Goal: Task Accomplishment & Management: Manage account settings

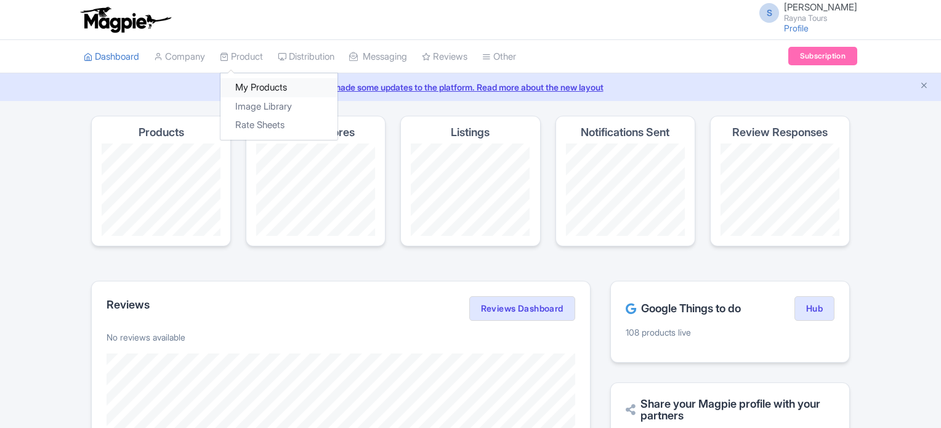
click at [251, 86] on link "My Products" at bounding box center [278, 87] width 117 height 19
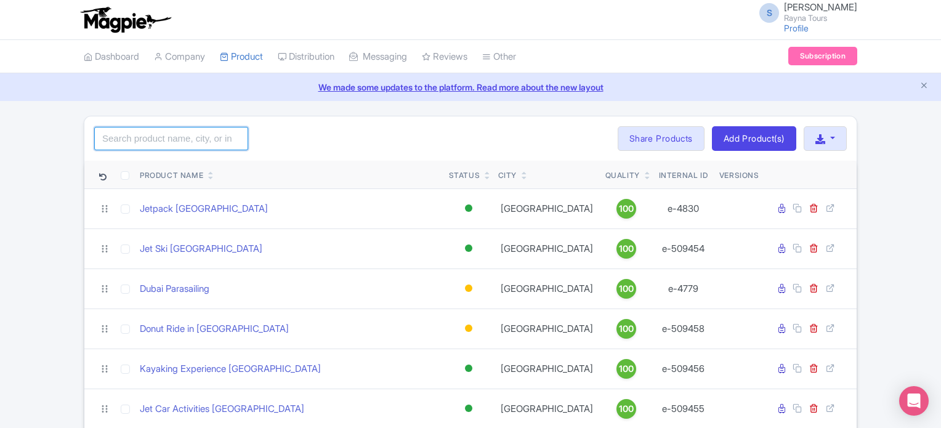
click at [206, 141] on input "search" at bounding box center [171, 138] width 154 height 23
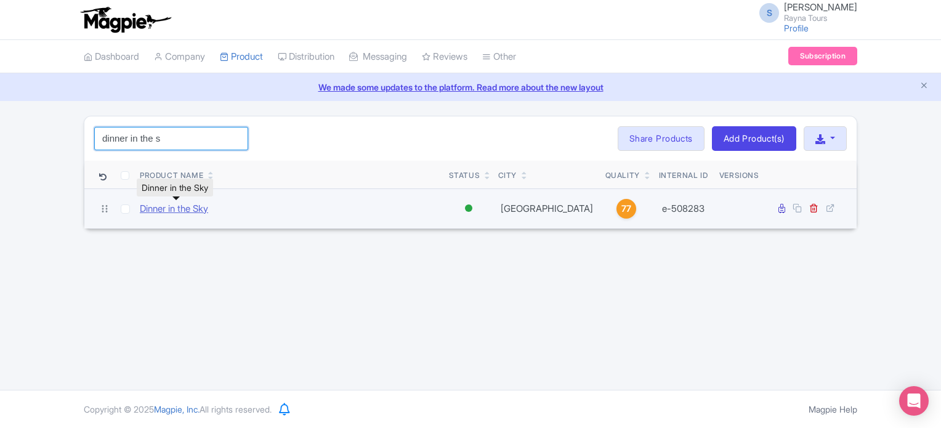
type input "dinner in the s"
click at [165, 207] on link "Dinner in the Sky" at bounding box center [174, 209] width 68 height 14
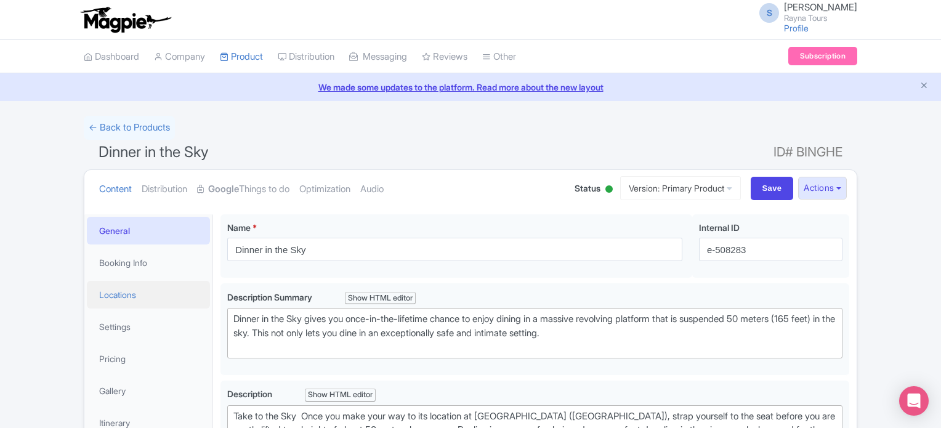
click at [126, 297] on link "Locations" at bounding box center [148, 295] width 123 height 28
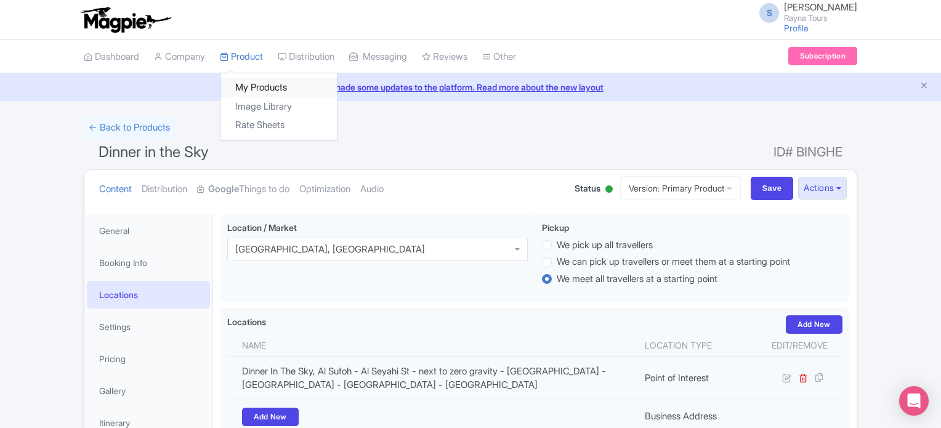
click at [262, 83] on link "My Products" at bounding box center [278, 87] width 117 height 19
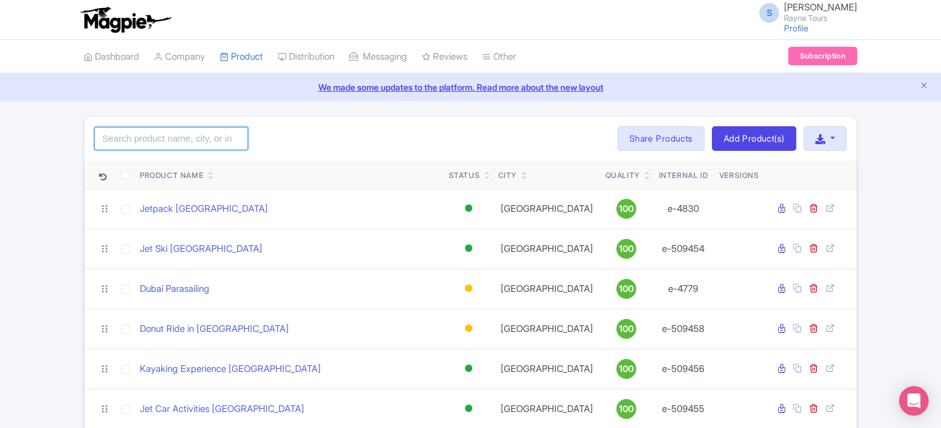
click at [210, 140] on input "search" at bounding box center [171, 138] width 154 height 23
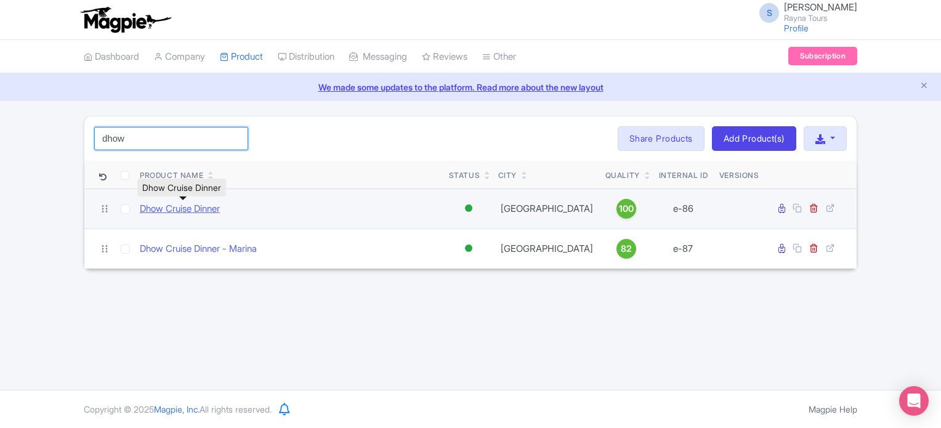
type input "dhow"
click at [214, 210] on link "Dhow Cruise Dinner" at bounding box center [180, 209] width 80 height 14
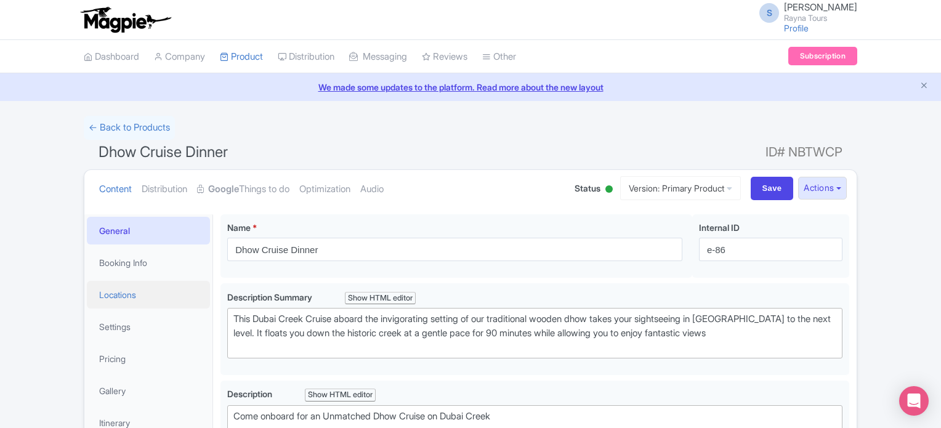
click at [116, 296] on link "Locations" at bounding box center [148, 295] width 123 height 28
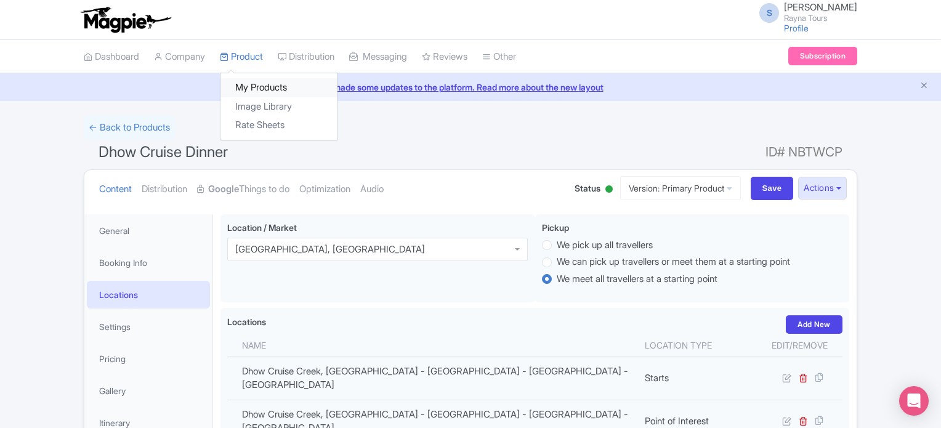
click at [249, 86] on link "My Products" at bounding box center [278, 87] width 117 height 19
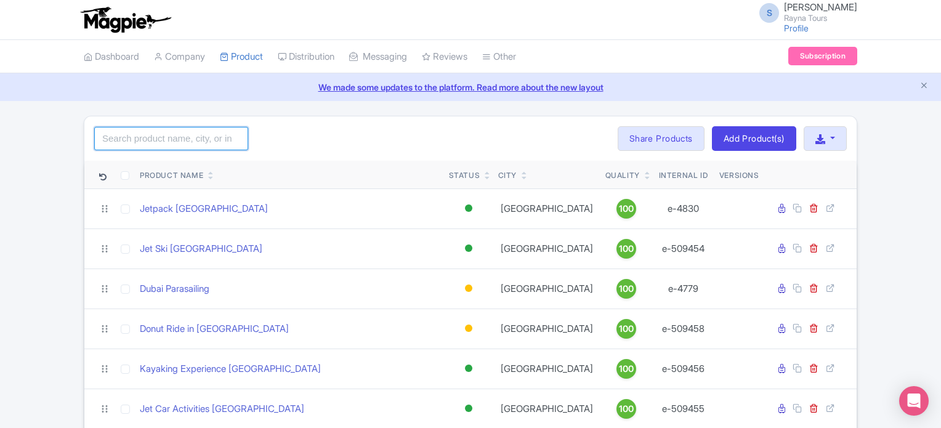
click at [219, 141] on input "search" at bounding box center [171, 138] width 154 height 23
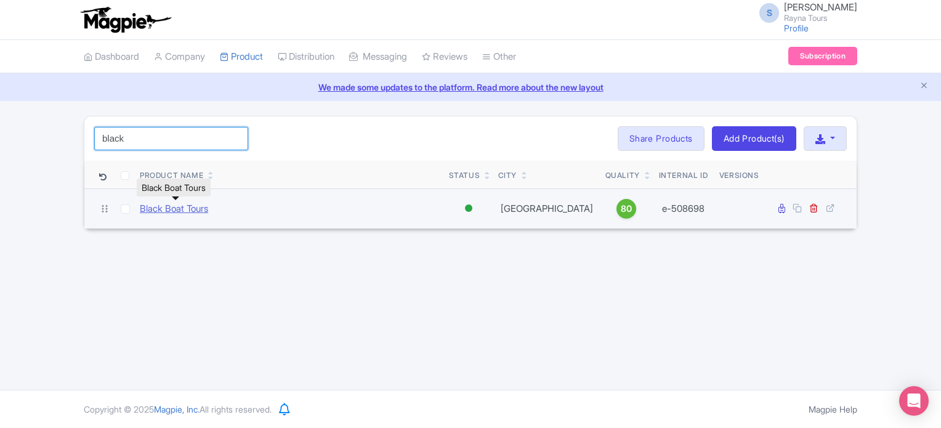
type input "black"
click at [193, 209] on link "Black Boat Tours" at bounding box center [174, 209] width 68 height 14
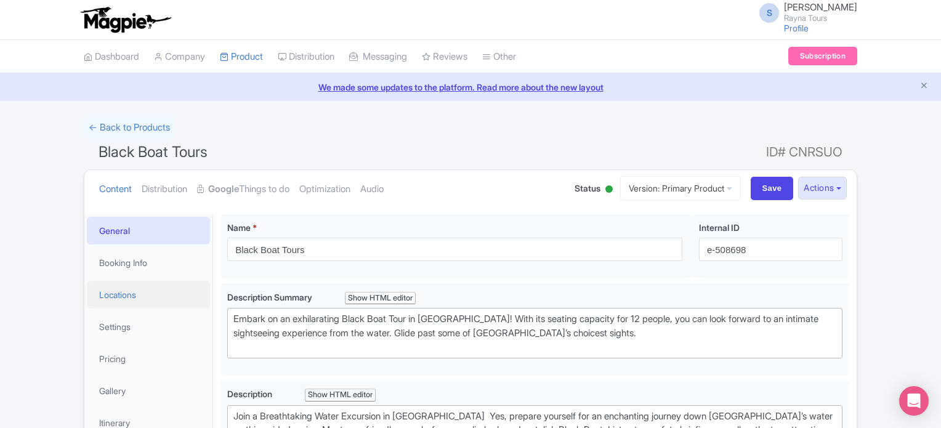
click at [124, 295] on link "Locations" at bounding box center [148, 295] width 123 height 28
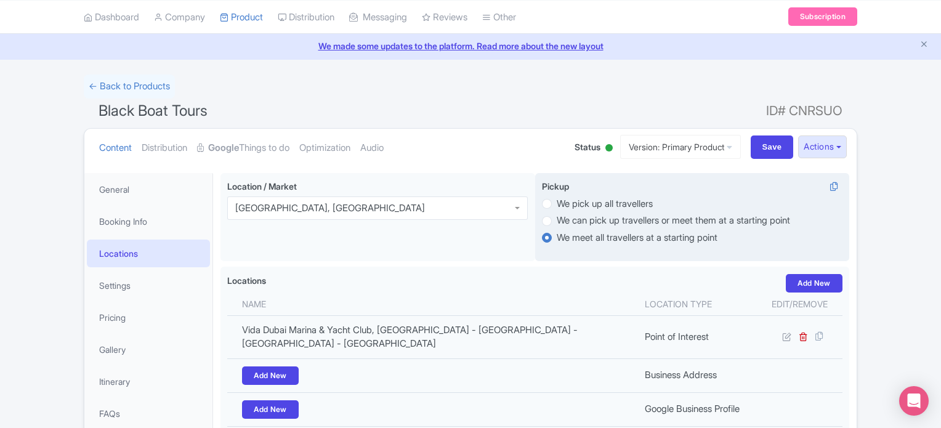
scroll to position [62, 0]
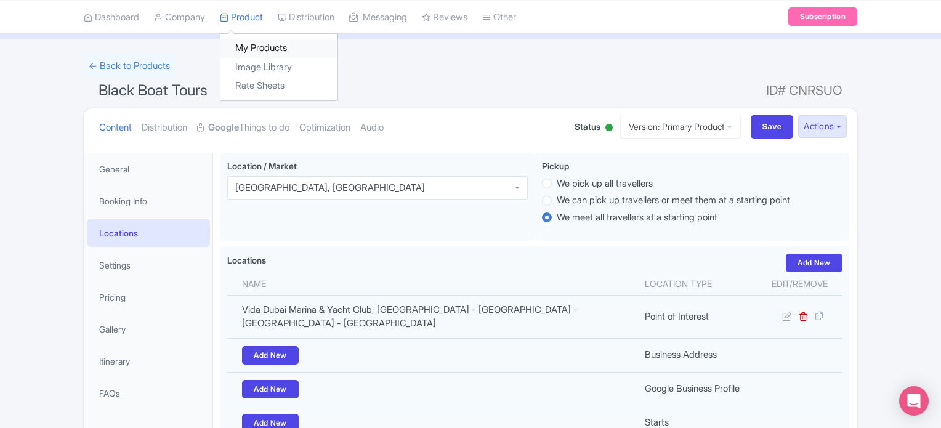
click at [251, 45] on link "My Products" at bounding box center [278, 48] width 117 height 19
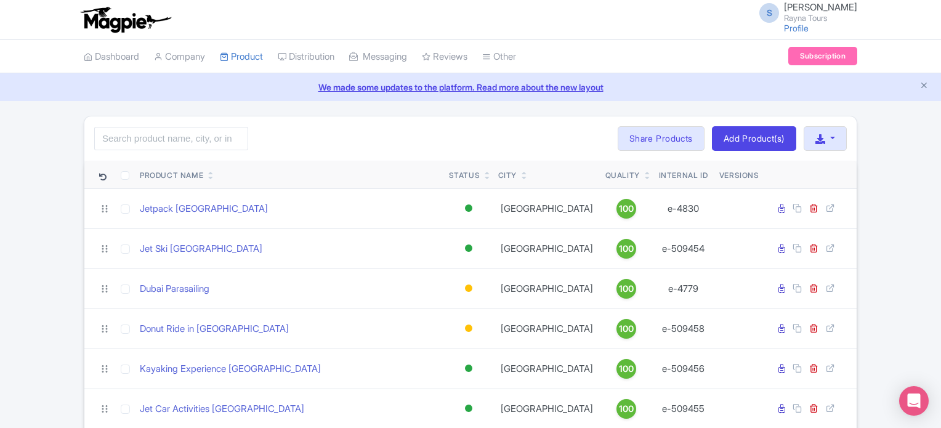
click at [702, 87] on link "We made some updates to the platform. Read more about the new layout" at bounding box center [470, 87] width 926 height 13
click at [169, 137] on input "search" at bounding box center [171, 138] width 154 height 23
type input "abu"
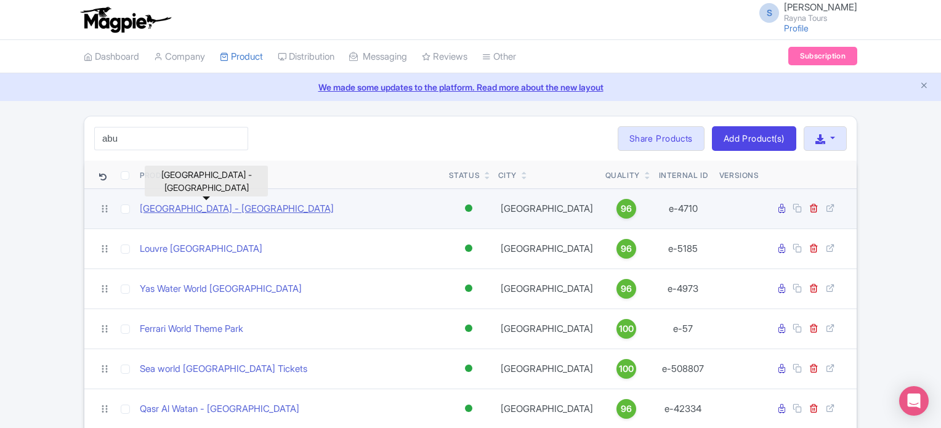
click at [224, 206] on link "Emirates Park Zoo - Abu Dhabi" at bounding box center [237, 209] width 194 height 14
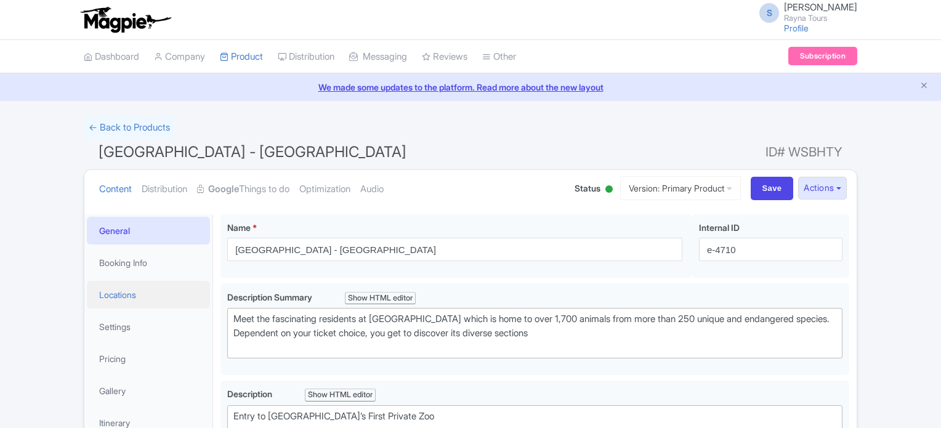
click at [113, 296] on link "Locations" at bounding box center [148, 295] width 123 height 28
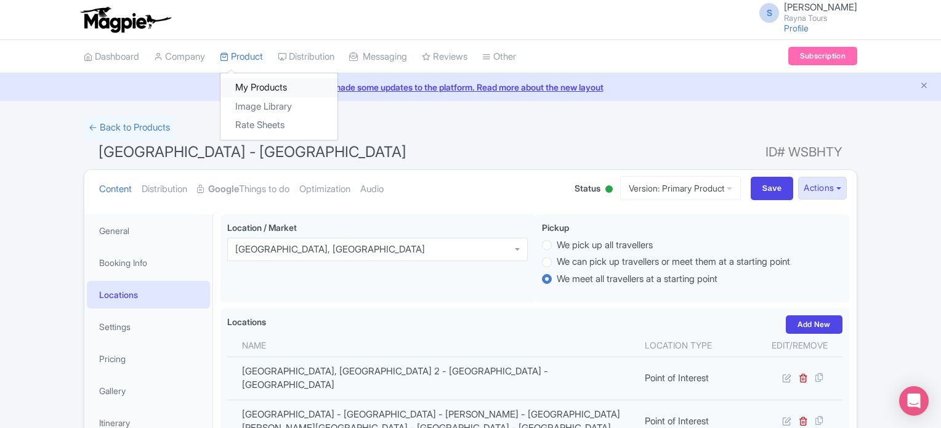
click at [254, 86] on link "My Products" at bounding box center [278, 87] width 117 height 19
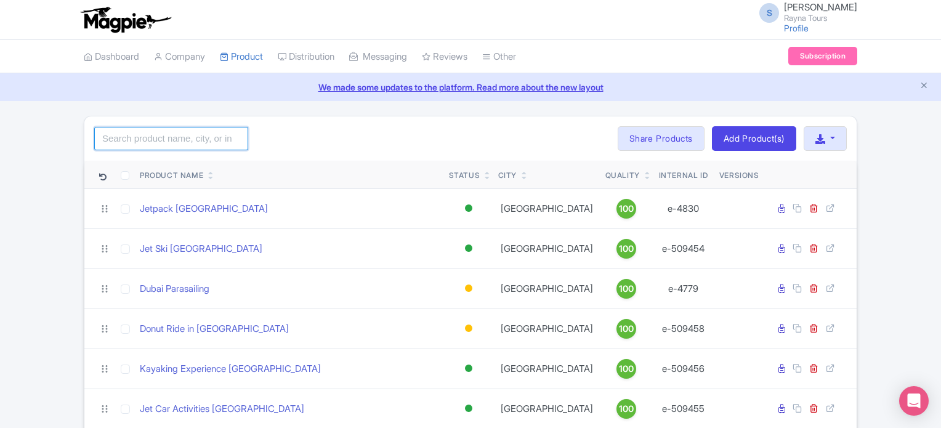
click at [209, 135] on input "search" at bounding box center [171, 138] width 154 height 23
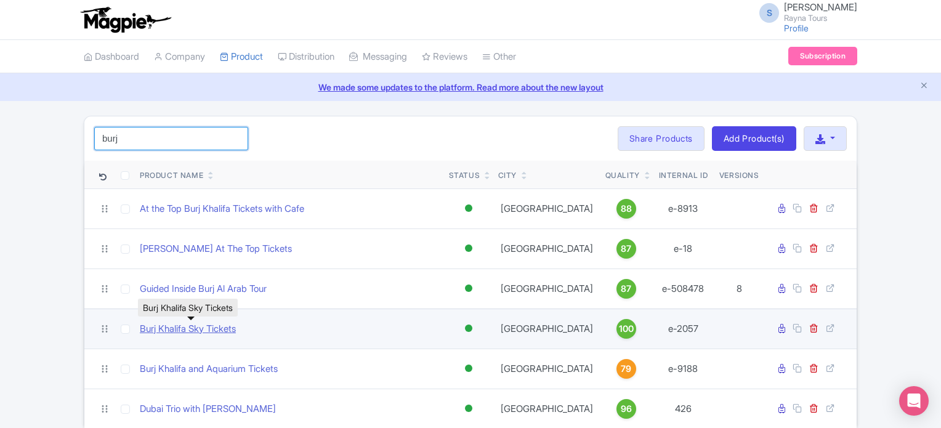
type input "burj"
click at [219, 328] on link "Burj Khalifa Sky Tickets" at bounding box center [188, 329] width 96 height 14
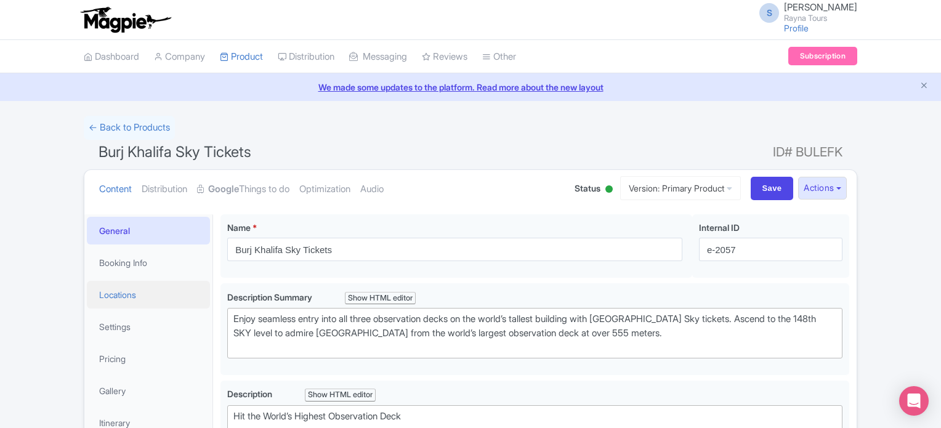
click at [123, 296] on link "Locations" at bounding box center [148, 295] width 123 height 28
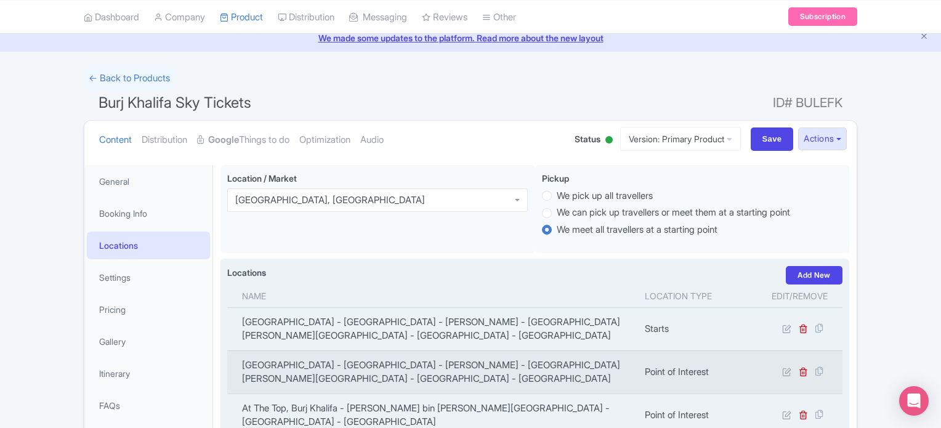
scroll to position [123, 0]
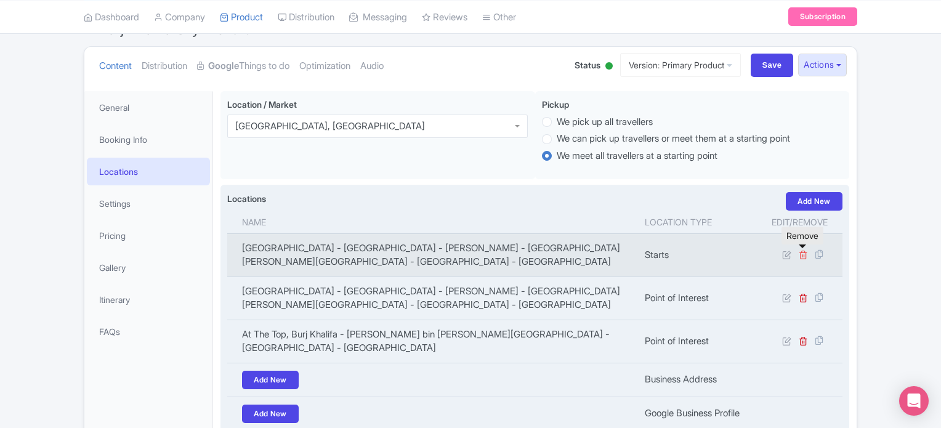
click at [805, 255] on icon at bounding box center [802, 254] width 9 height 9
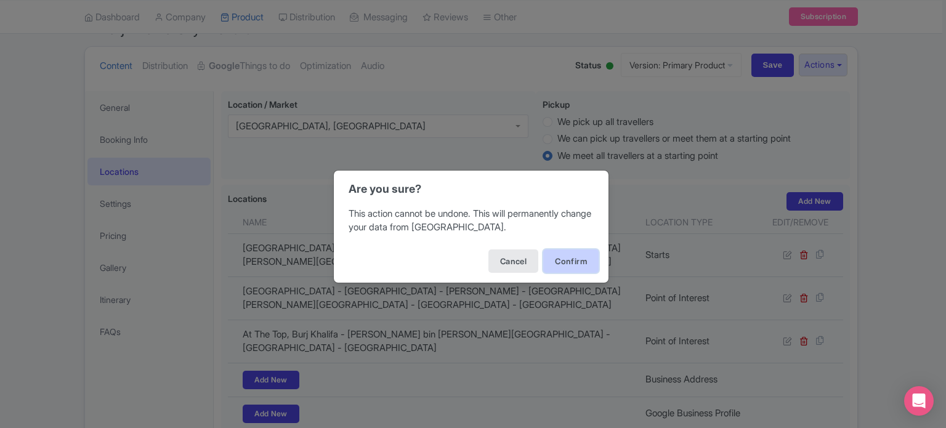
click at [562, 260] on button "Confirm" at bounding box center [570, 260] width 55 height 23
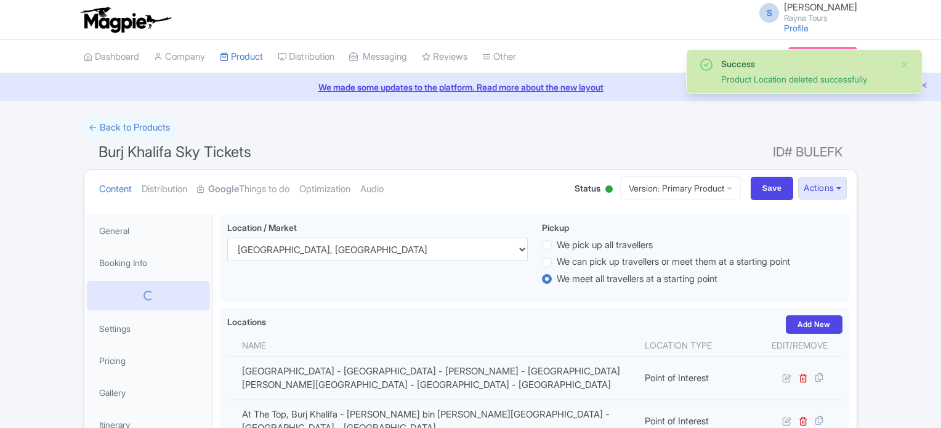
scroll to position [214, 0]
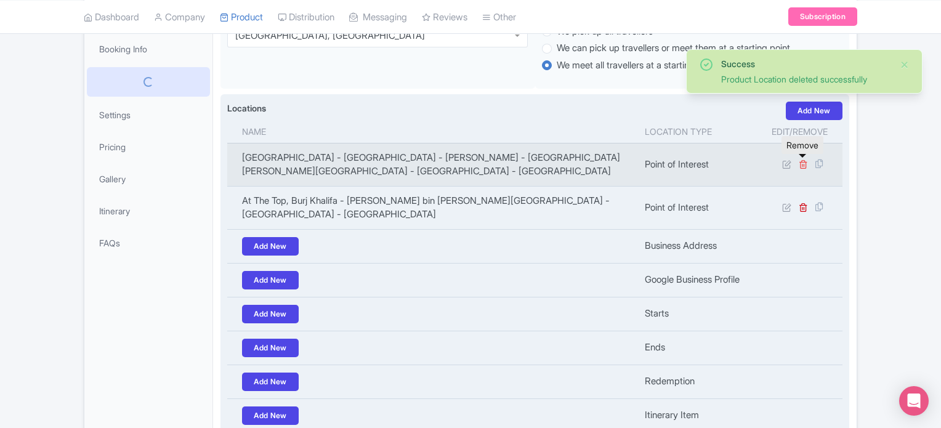
click at [804, 163] on icon at bounding box center [802, 163] width 9 height 9
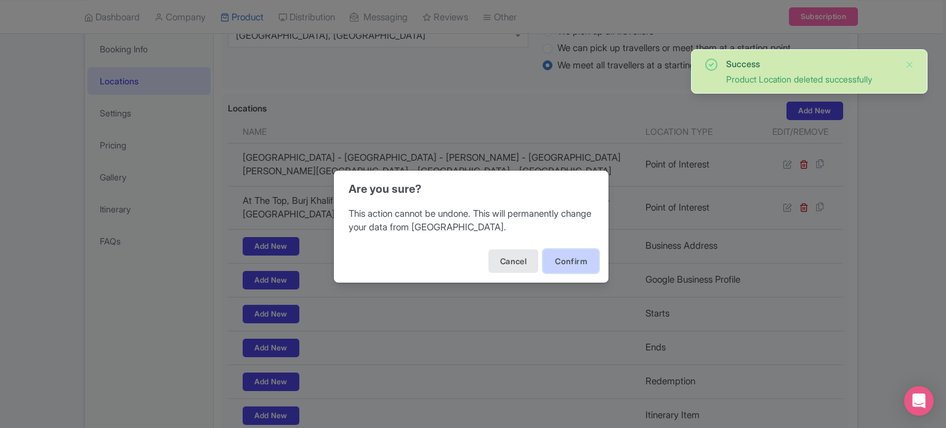
click at [576, 258] on button "Confirm" at bounding box center [570, 260] width 55 height 23
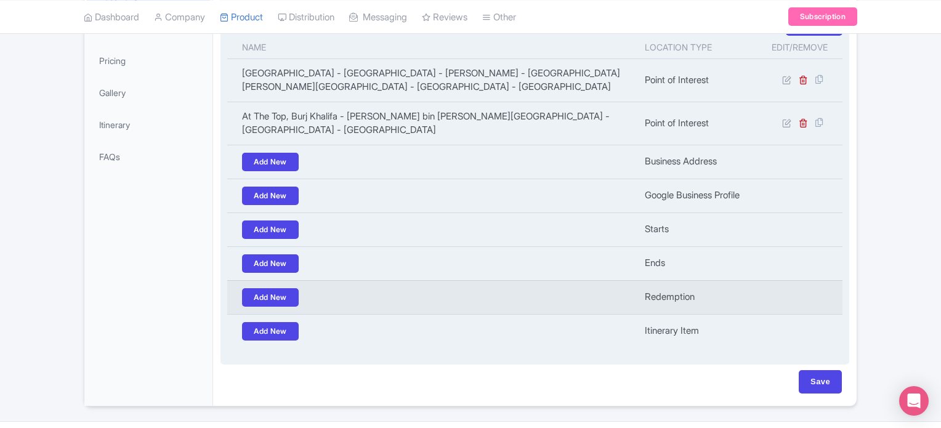
scroll to position [325, 0]
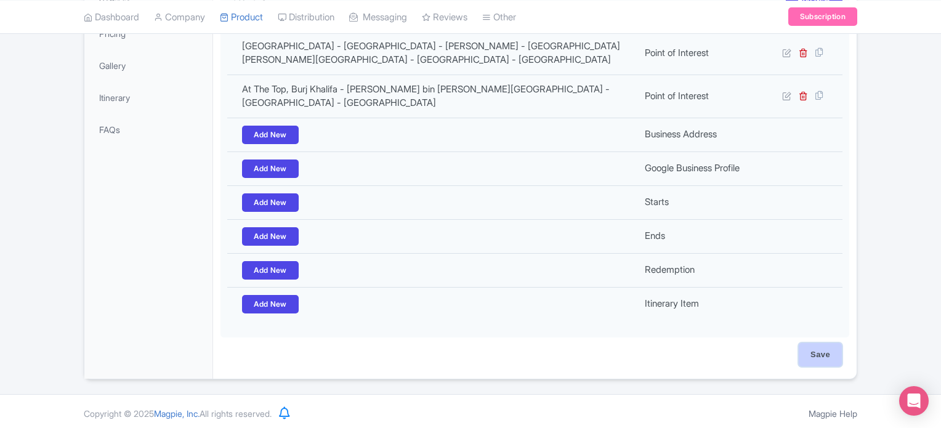
click at [817, 352] on input "Save" at bounding box center [819, 354] width 43 height 23
type input "Saving..."
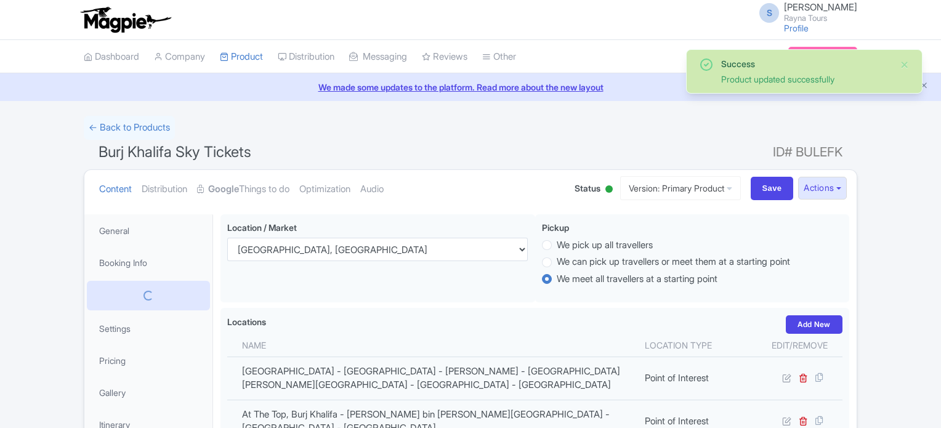
scroll to position [214, 0]
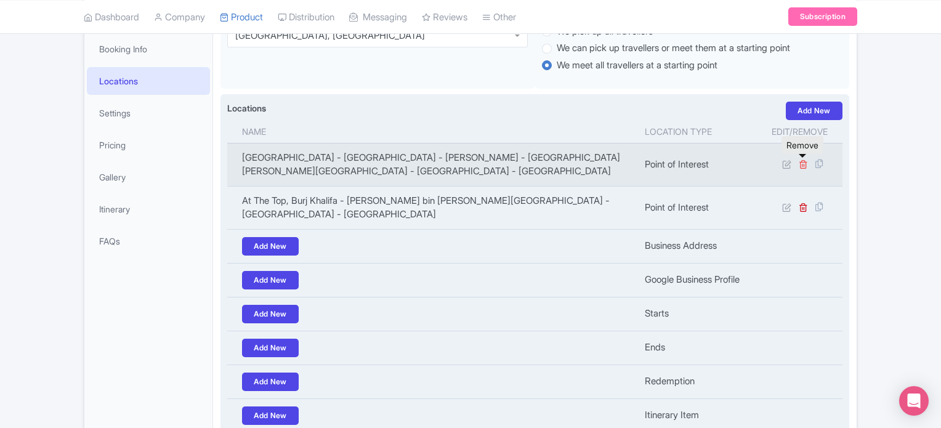
click at [802, 166] on icon at bounding box center [802, 163] width 9 height 9
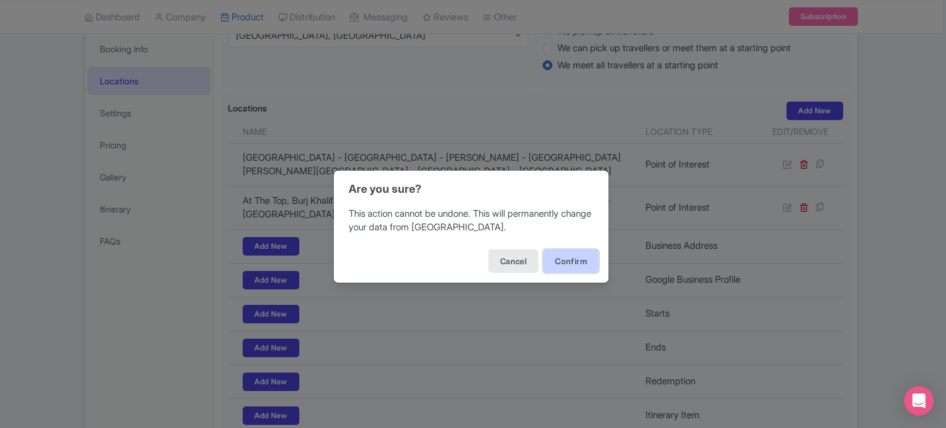
click at [553, 263] on button "Confirm" at bounding box center [570, 260] width 55 height 23
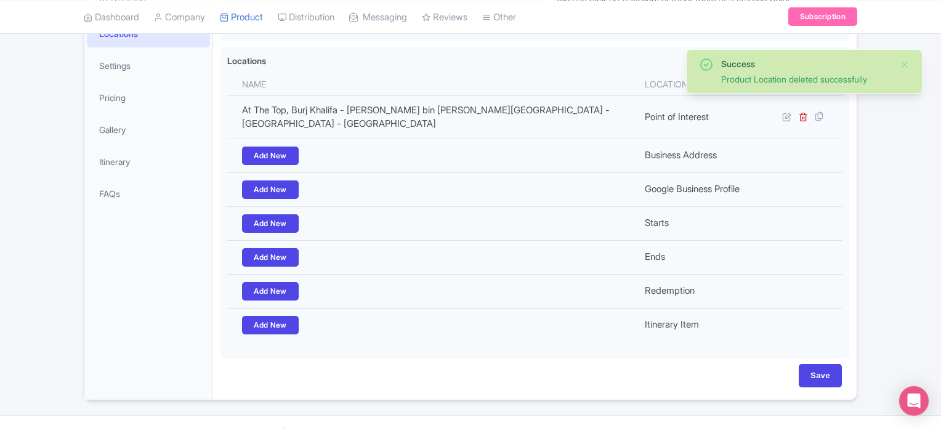
scroll to position [283, 0]
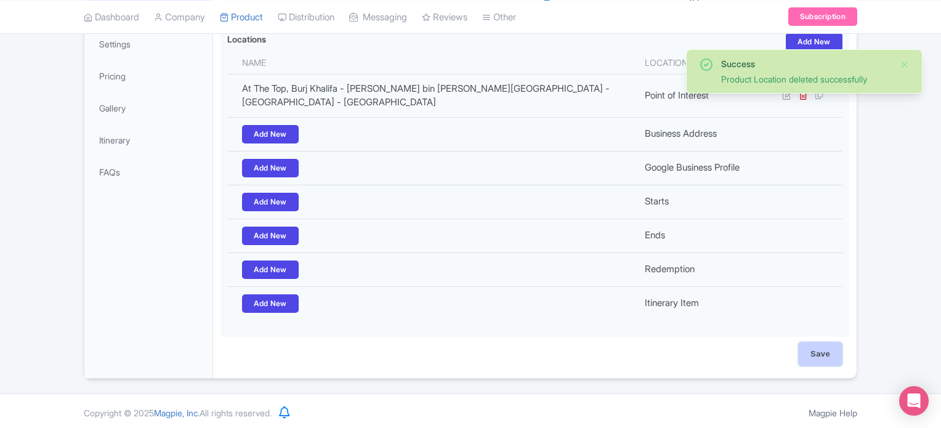
click at [825, 352] on input "Save" at bounding box center [819, 353] width 43 height 23
type input "Saving..."
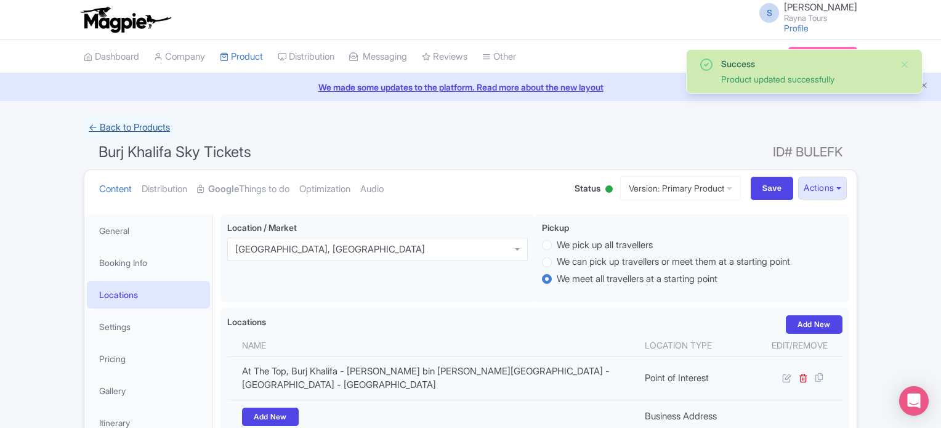
click at [148, 124] on link "← Back to Products" at bounding box center [129, 128] width 91 height 24
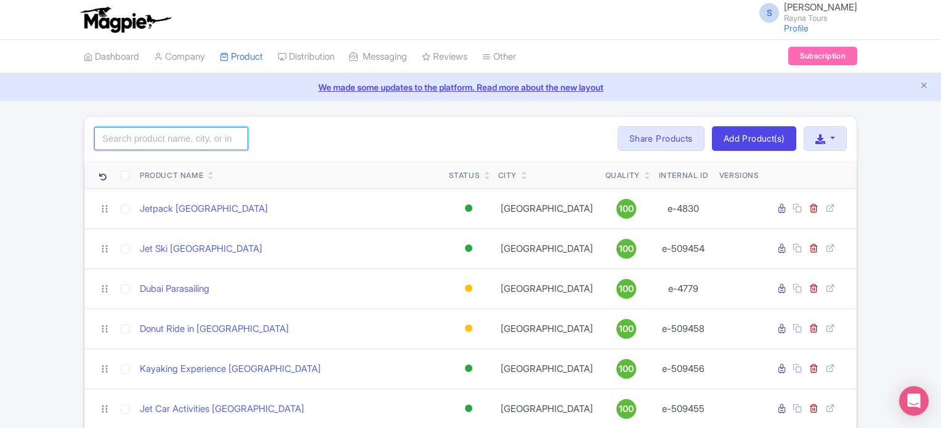
click at [176, 137] on input "search" at bounding box center [171, 138] width 154 height 23
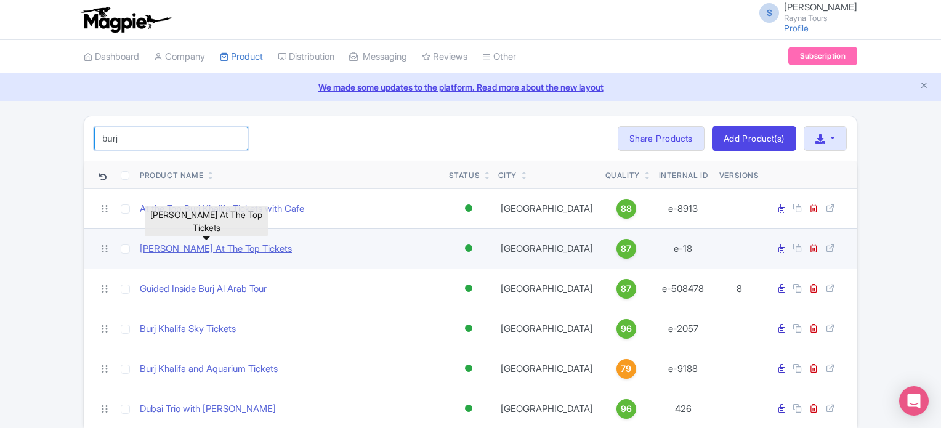
type input "burj"
click at [238, 246] on link "[PERSON_NAME] At The Top Tickets" at bounding box center [216, 249] width 152 height 14
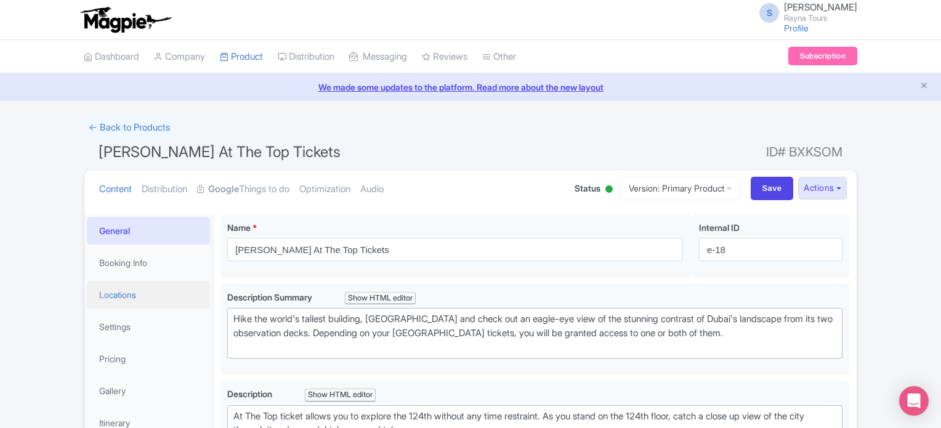
click at [121, 297] on link "Locations" at bounding box center [148, 295] width 123 height 28
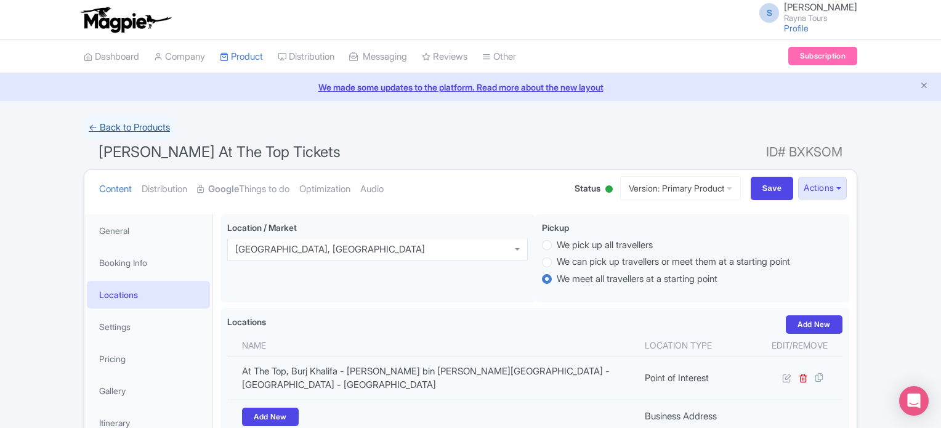
click at [147, 122] on link "← Back to Products" at bounding box center [129, 128] width 91 height 24
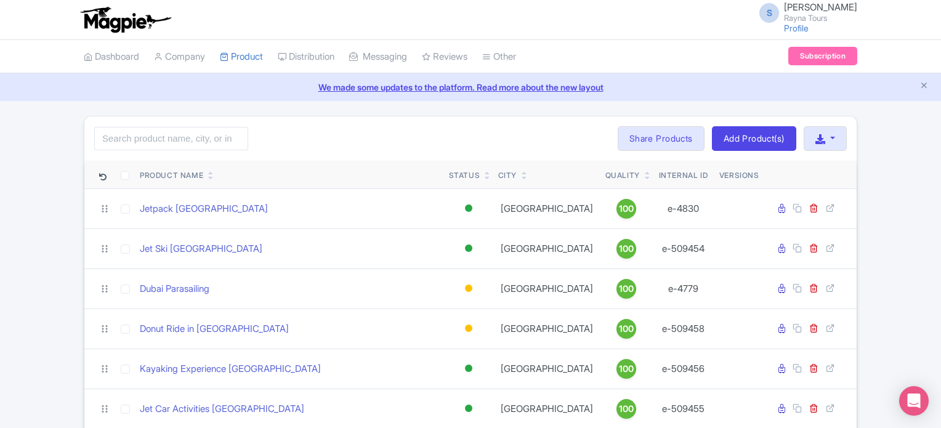
click at [414, 140] on div "Search Bulk Actions Delete Add to Collection Share Products Add to Collection C…" at bounding box center [470, 138] width 772 height 44
click at [265, 92] on link "We made some updates to the platform. Read more about the new layout" at bounding box center [470, 87] width 926 height 13
click at [184, 136] on input "search" at bounding box center [171, 138] width 154 height 23
type input "Dubai Trio with Burj Khalifa"
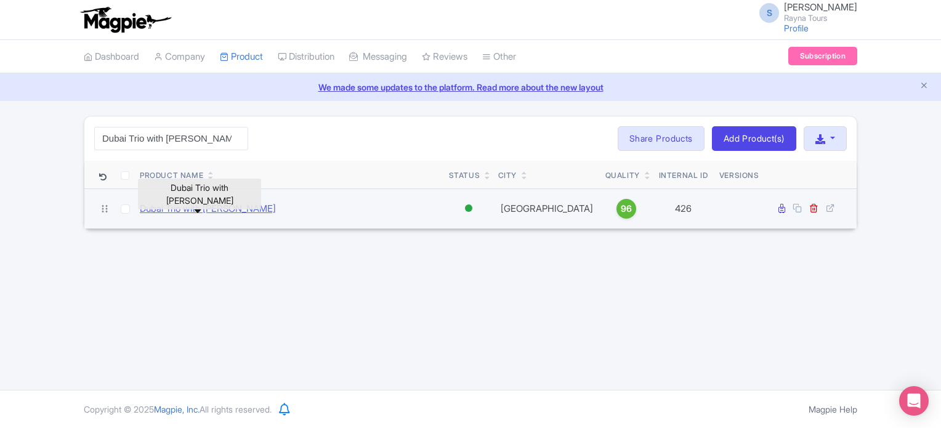
click at [222, 204] on link "Dubai Trio with Burj Khalifa" at bounding box center [208, 209] width 136 height 14
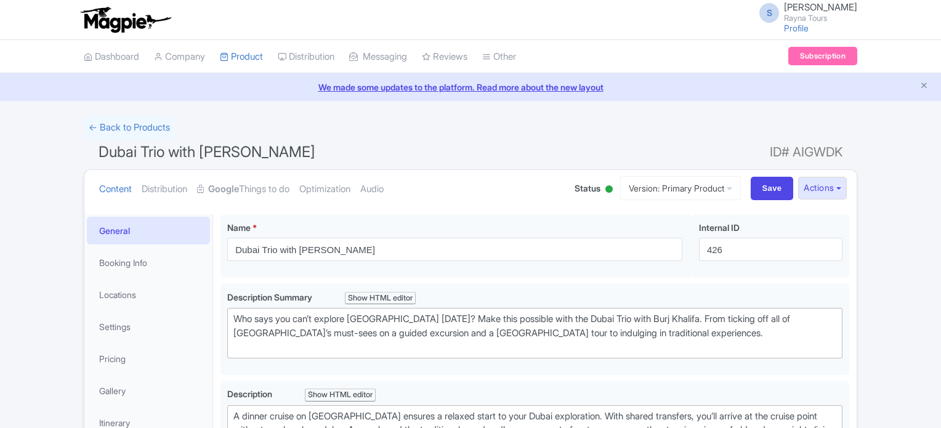
click at [132, 292] on link "Locations" at bounding box center [148, 295] width 123 height 28
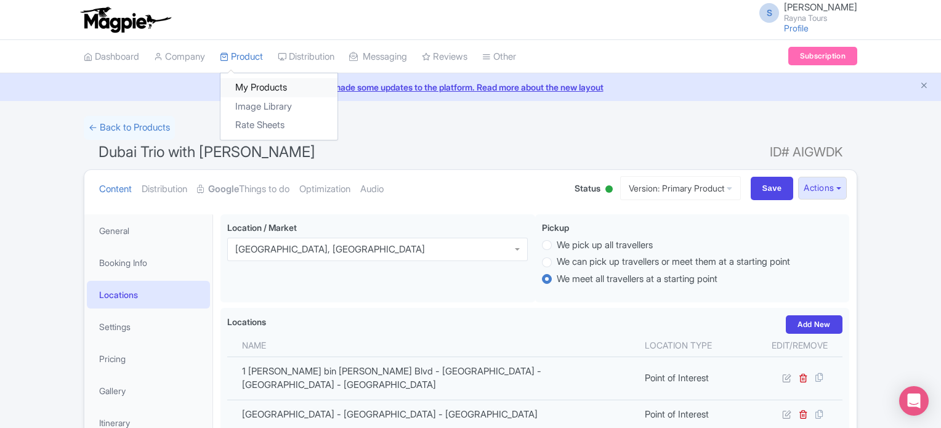
click at [255, 84] on link "My Products" at bounding box center [278, 87] width 117 height 19
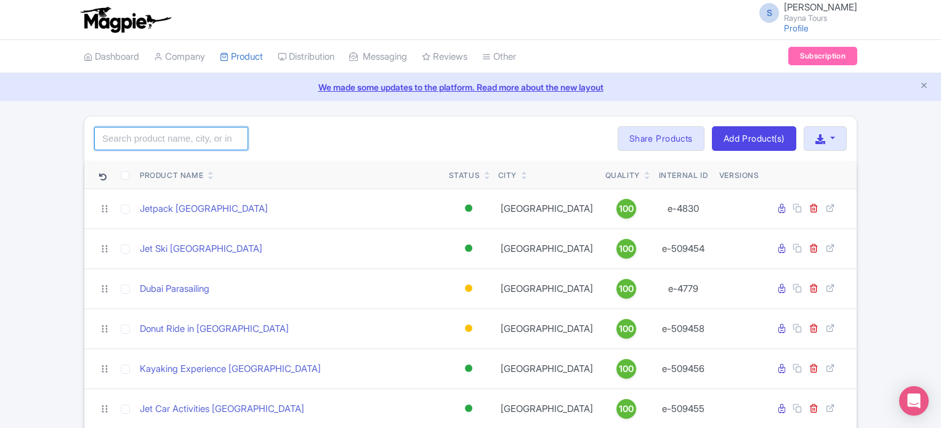
click at [201, 137] on input "search" at bounding box center [171, 138] width 154 height 23
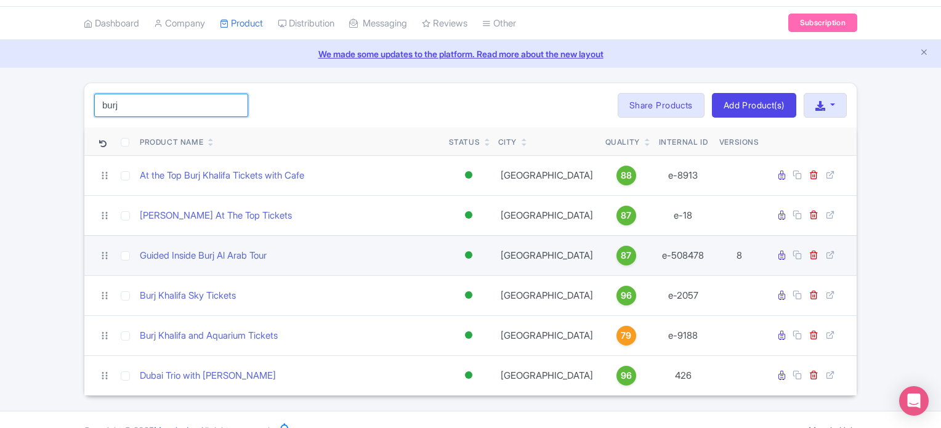
scroll to position [52, 0]
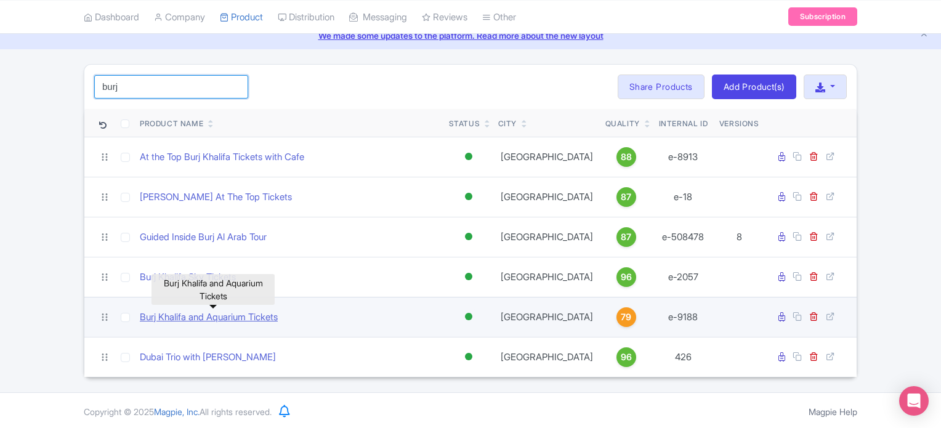
type input "burj"
click at [246, 318] on link "Burj Khalifa and Aquarium Tickets" at bounding box center [209, 317] width 138 height 14
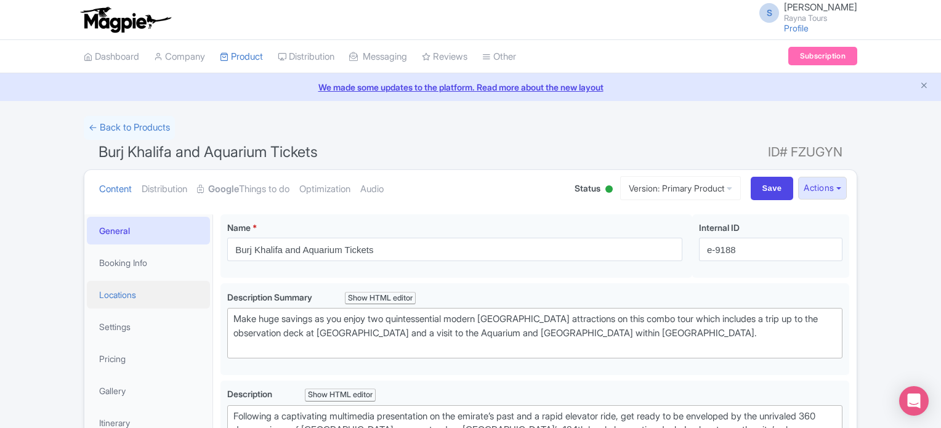
click at [131, 293] on link "Locations" at bounding box center [148, 295] width 123 height 28
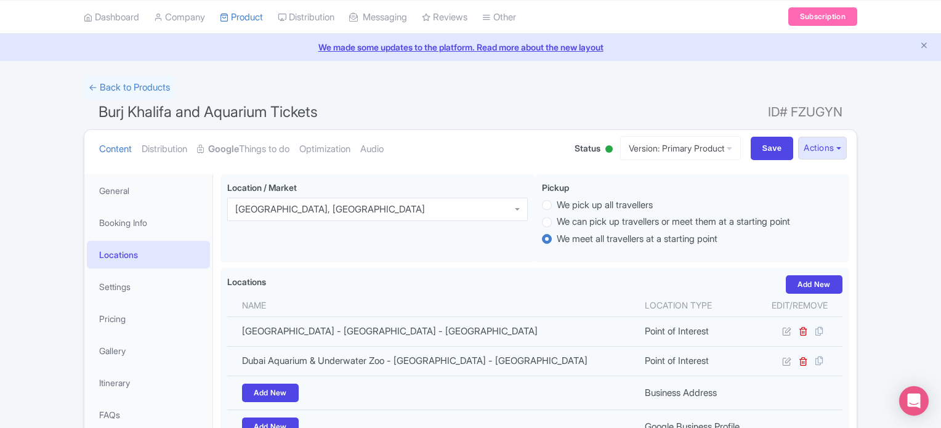
scroll to position [62, 0]
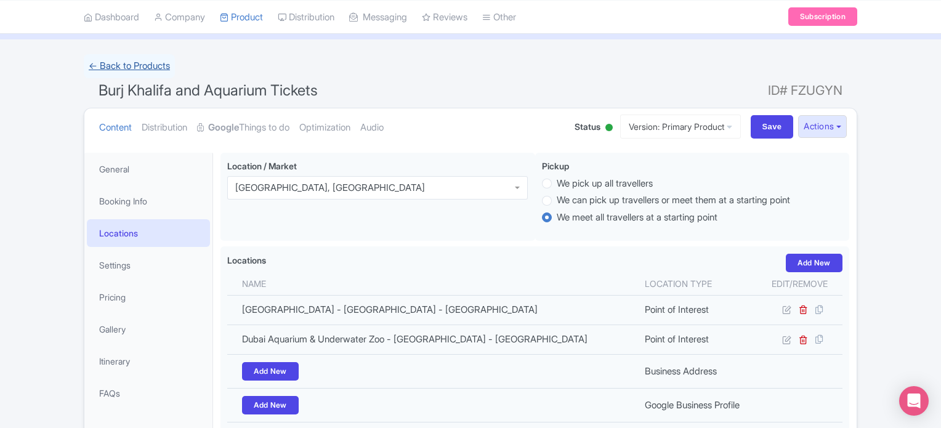
click at [128, 69] on link "← Back to Products" at bounding box center [129, 66] width 91 height 24
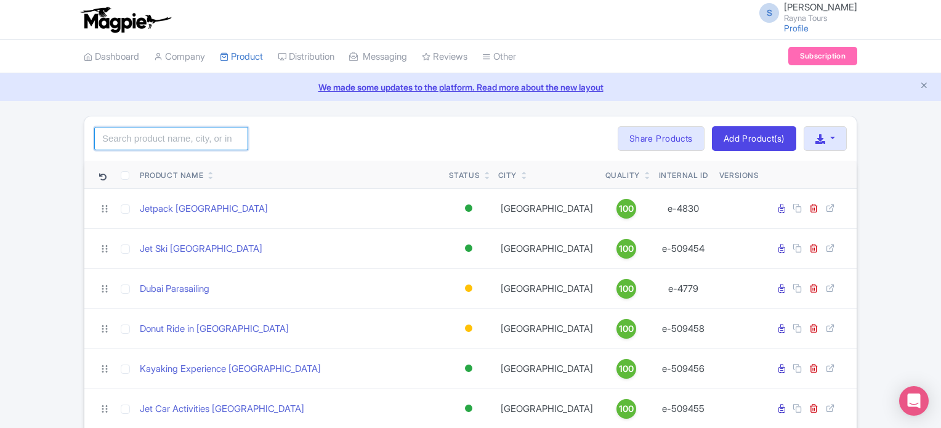
click at [163, 139] on input "search" at bounding box center [171, 138] width 154 height 23
